Goal: Information Seeking & Learning: Learn about a topic

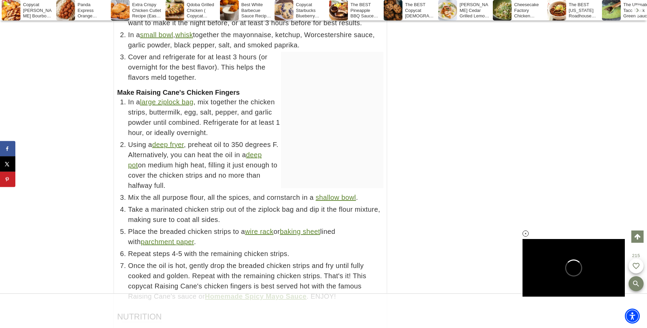
scroll to position [7595, 0]
